Goal: Communication & Community: Answer question/provide support

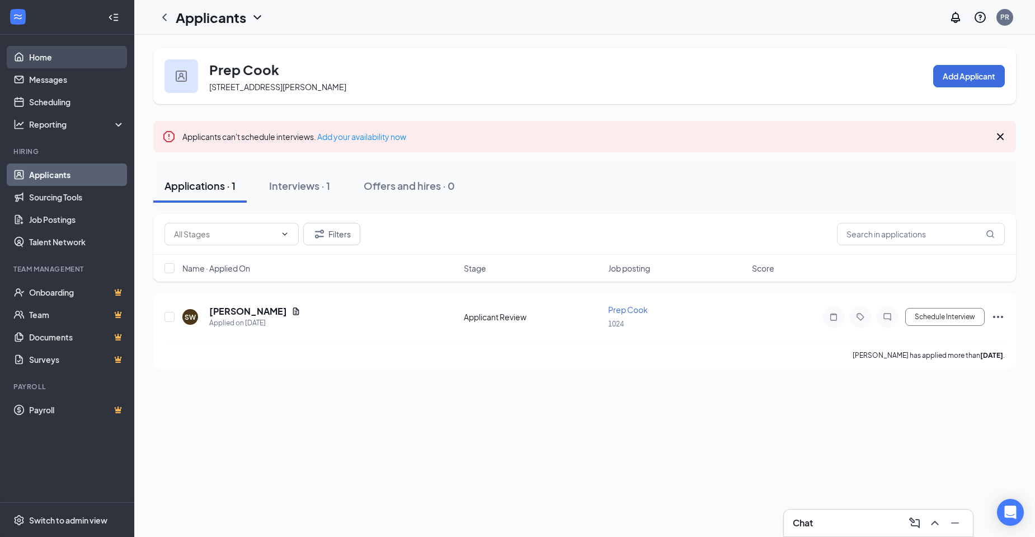
click at [54, 59] on link "Home" at bounding box center [77, 57] width 96 height 22
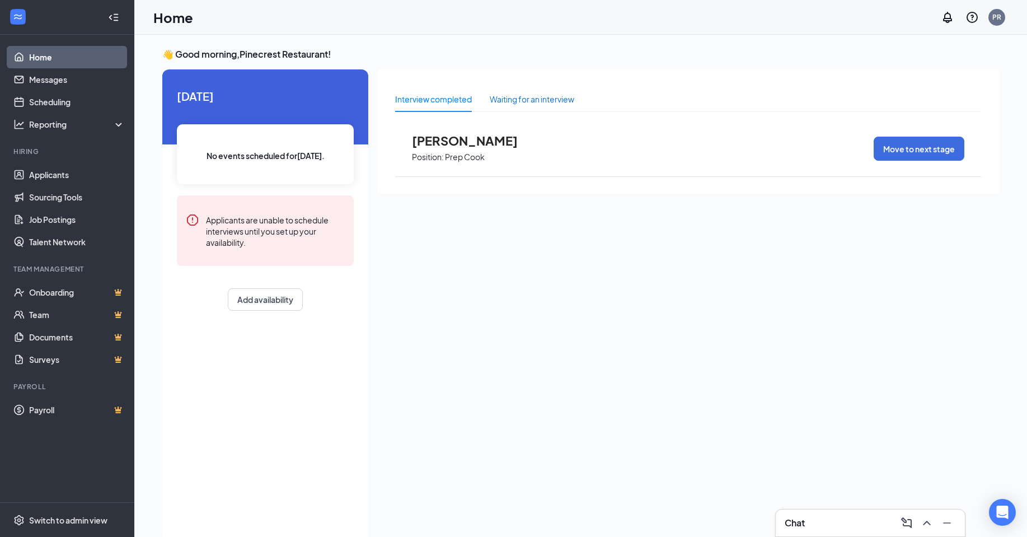
click at [543, 102] on div "Waiting for an interview" at bounding box center [532, 99] width 85 height 12
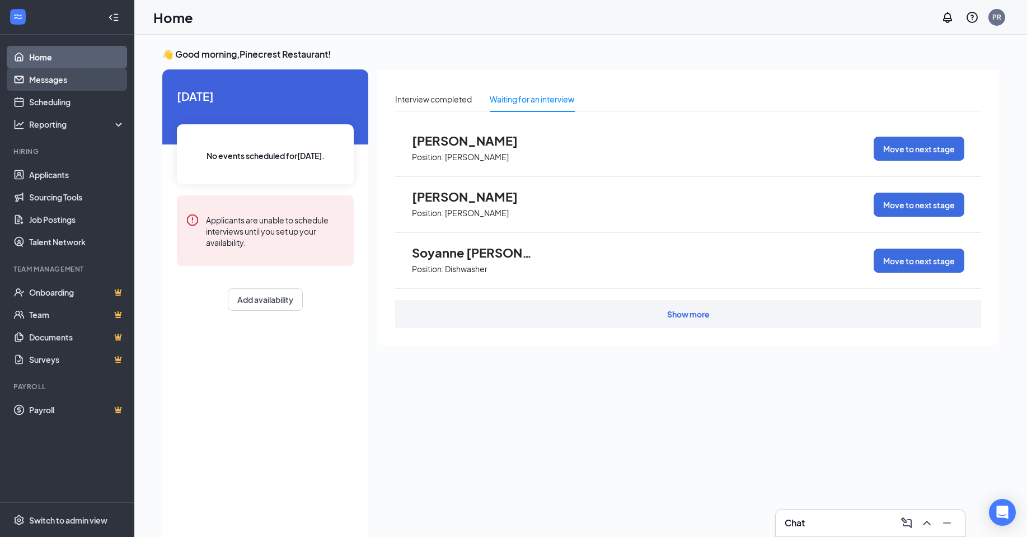
click at [57, 72] on link "Messages" at bounding box center [77, 79] width 96 height 22
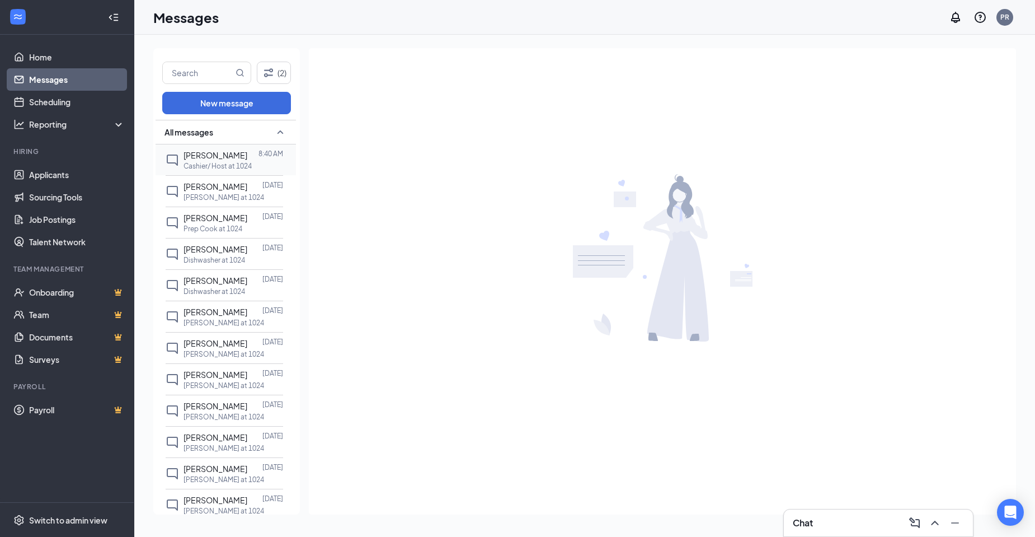
click at [217, 171] on p "Cashier/ Host at 1024" at bounding box center [218, 166] width 68 height 10
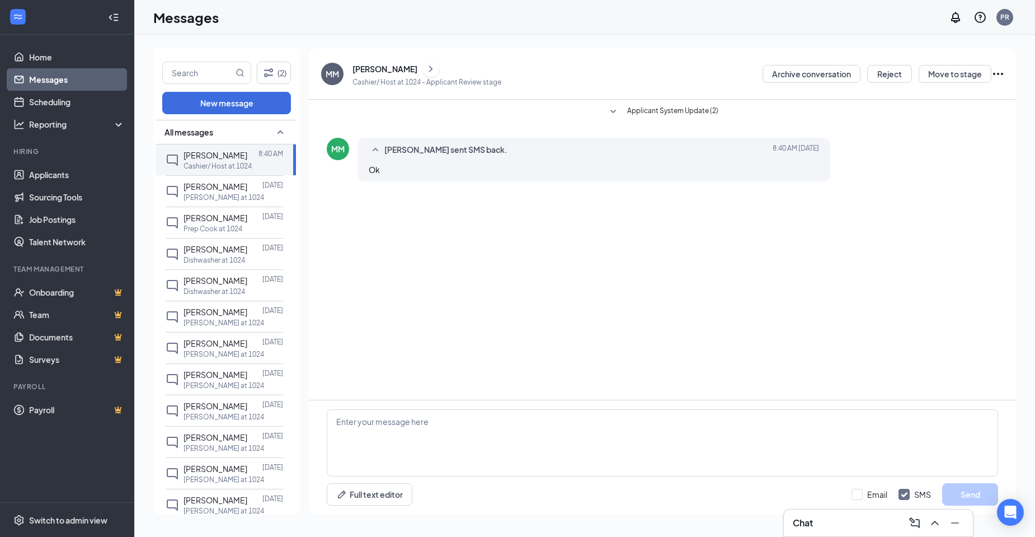
click at [625, 111] on button "Applicant System Update (2)" at bounding box center [663, 111] width 112 height 13
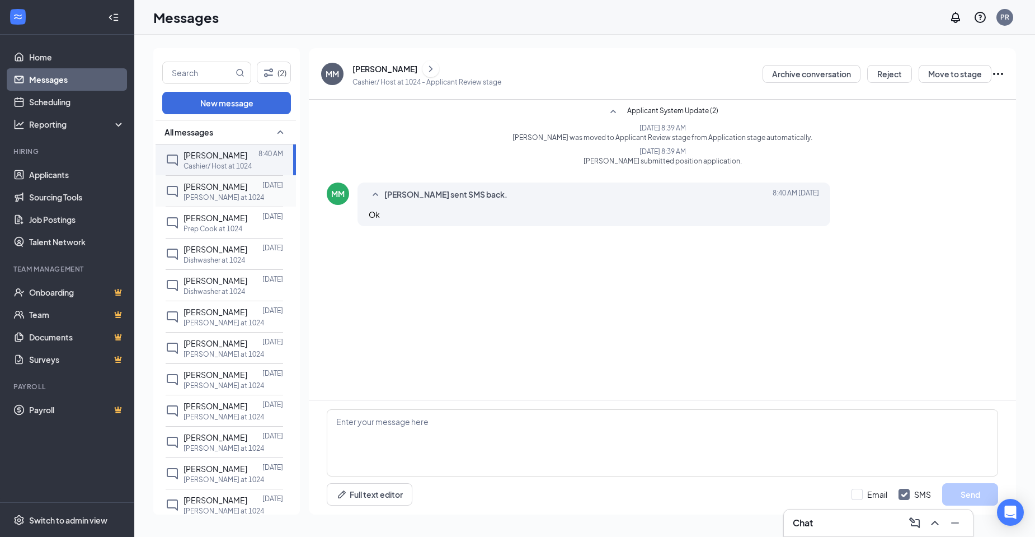
click at [212, 202] on p "[PERSON_NAME] at 1024" at bounding box center [224, 198] width 81 height 10
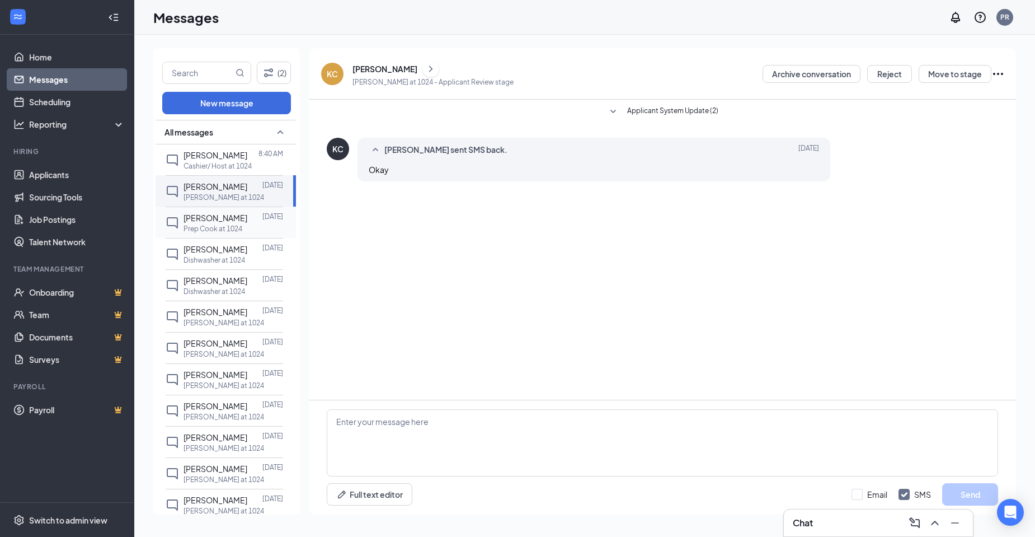
click at [223, 224] on div "[PERSON_NAME]" at bounding box center [216, 218] width 64 height 12
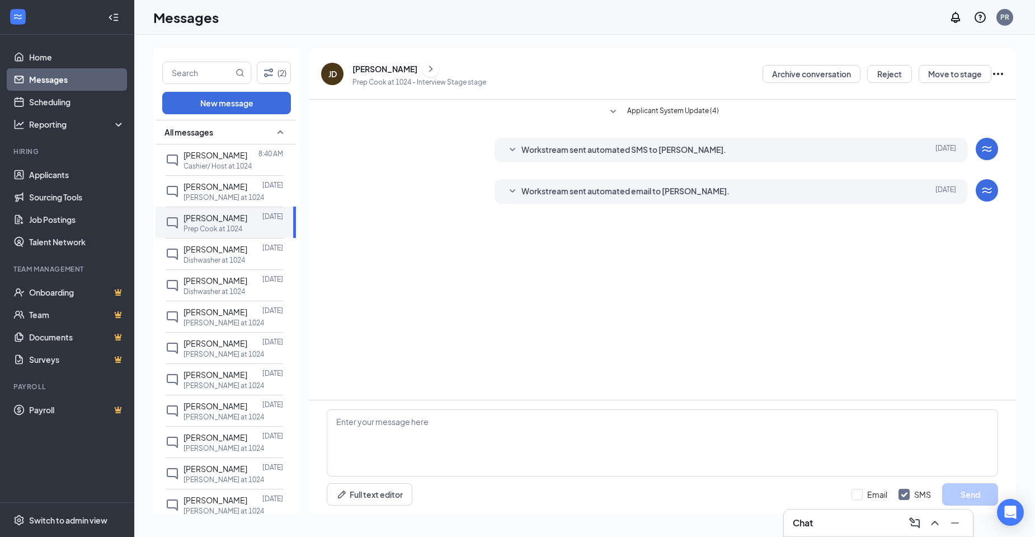
click at [608, 159] on div "Workstream sent automated SMS to [PERSON_NAME]. [DATE] Hi Jarell. Congratulatio…" at bounding box center [731, 150] width 473 height 25
click at [608, 152] on span "Workstream sent automated SMS to [PERSON_NAME]." at bounding box center [624, 149] width 205 height 13
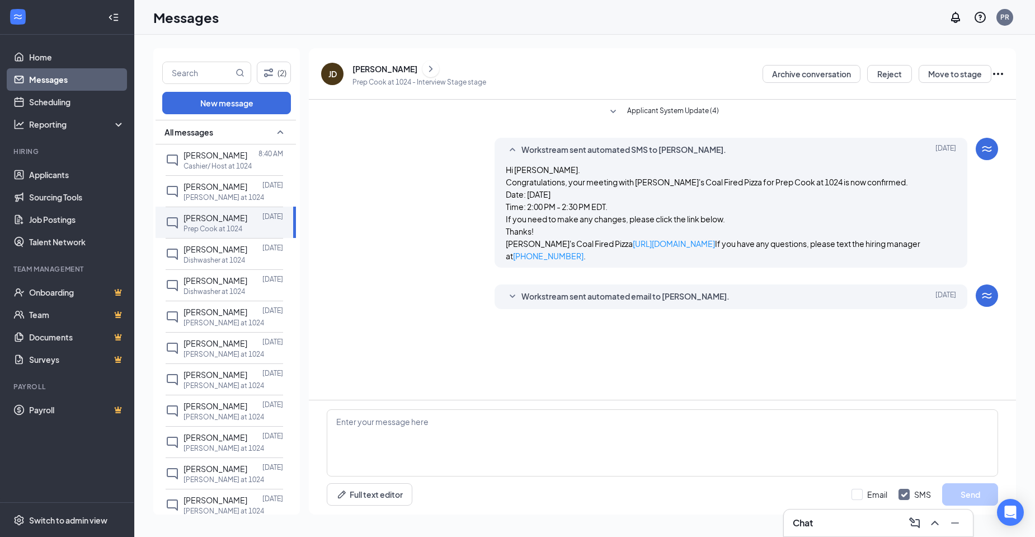
click at [654, 303] on span "Workstream sent automated email to [PERSON_NAME]." at bounding box center [626, 296] width 208 height 13
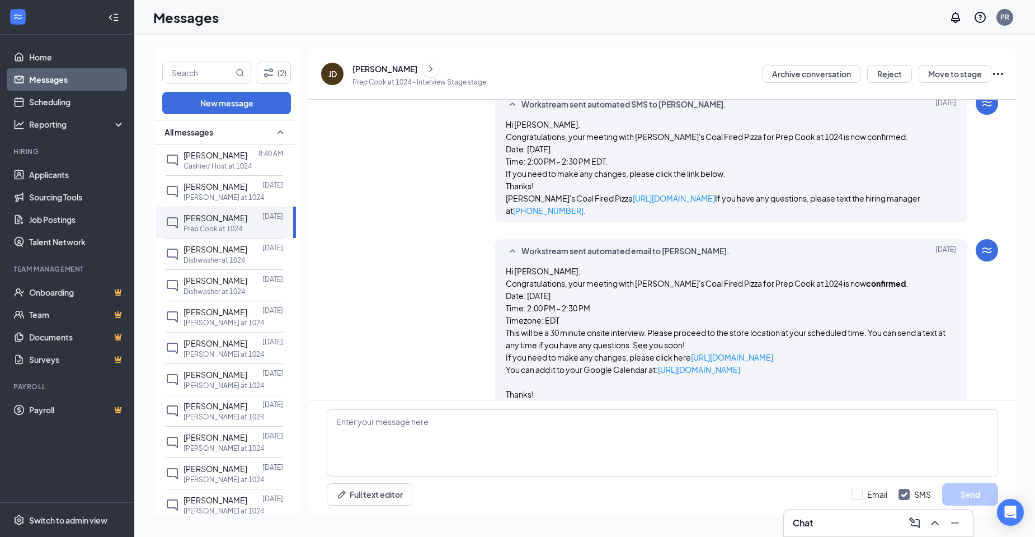
scroll to position [112, 0]
